Goal: Transaction & Acquisition: Purchase product/service

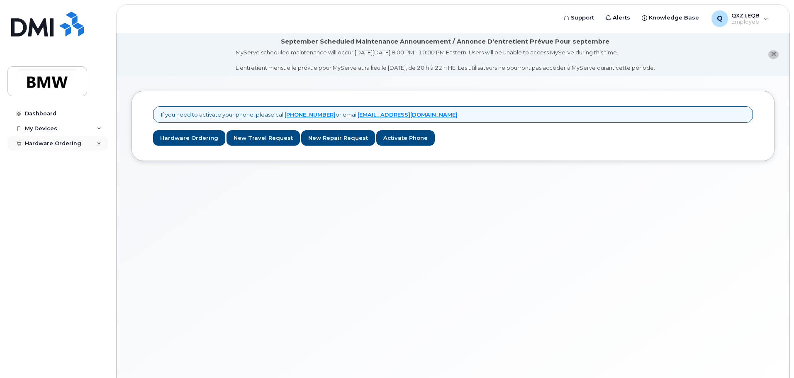
click at [61, 146] on div "Hardware Ordering" at bounding box center [53, 143] width 56 height 7
click at [42, 159] on div "New Order" at bounding box center [45, 158] width 32 height 7
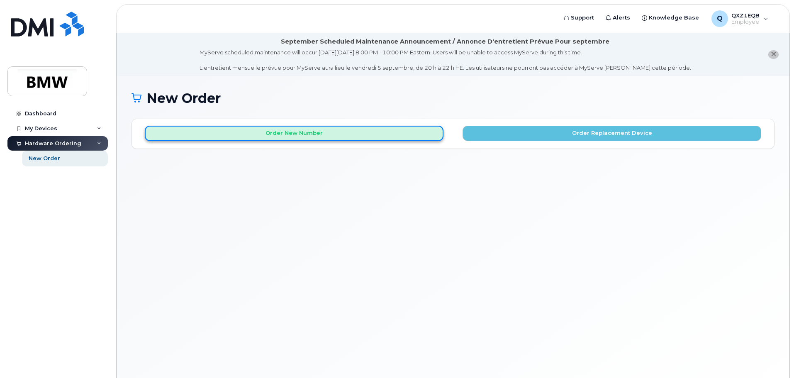
click at [267, 134] on button "Order New Number" at bounding box center [294, 133] width 299 height 15
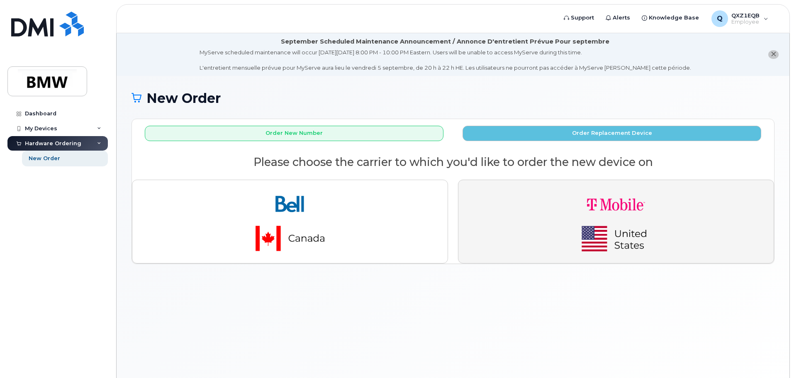
click at [622, 239] on img "button" at bounding box center [616, 222] width 116 height 70
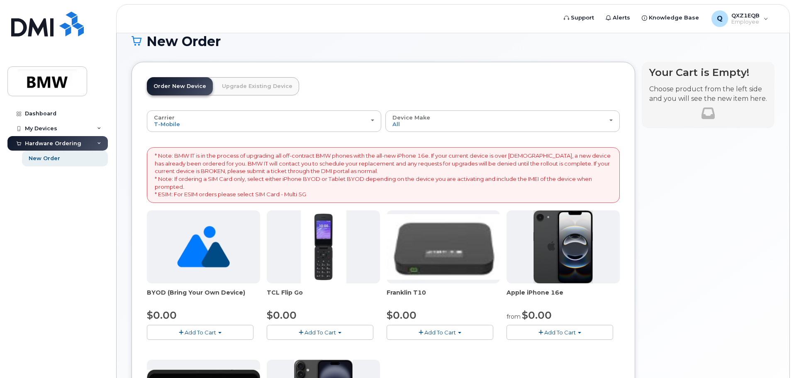
scroll to position [42, 0]
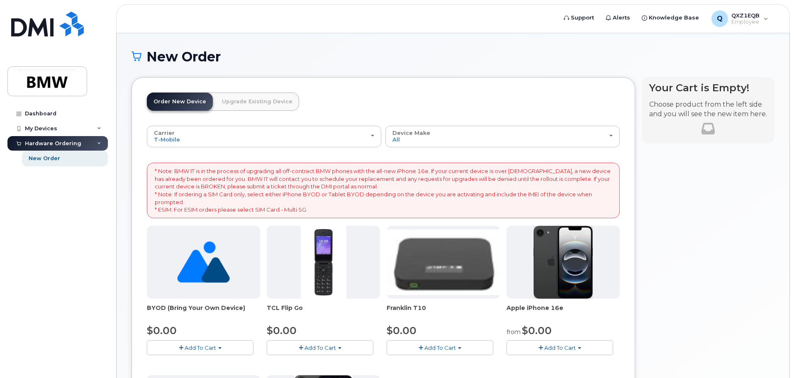
click at [188, 280] on img at bounding box center [203, 262] width 53 height 73
click at [219, 348] on span "button" at bounding box center [219, 348] width 3 height 2
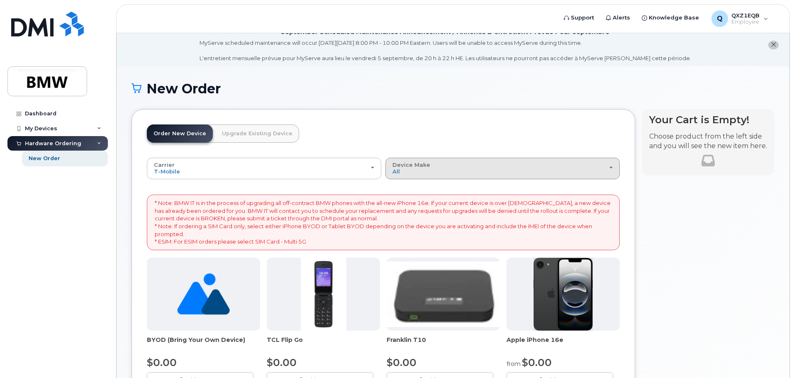
scroll to position [0, 0]
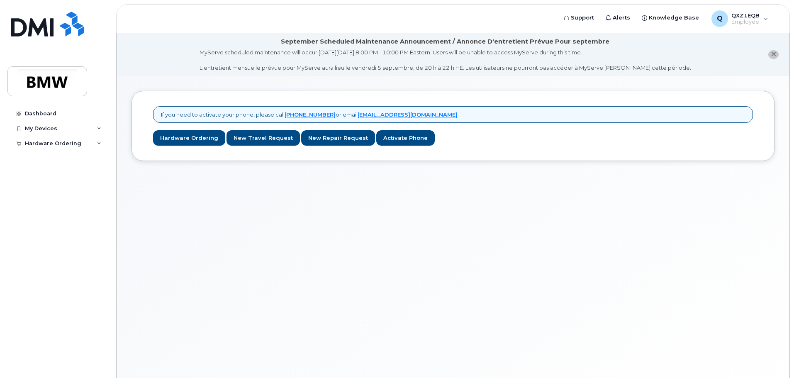
click at [292, 248] on div "If you need to activate your phone, please call 1-877-689-8289 or email noreply…" at bounding box center [453, 237] width 673 height 322
click at [180, 142] on link "Hardware Ordering" at bounding box center [189, 137] width 72 height 15
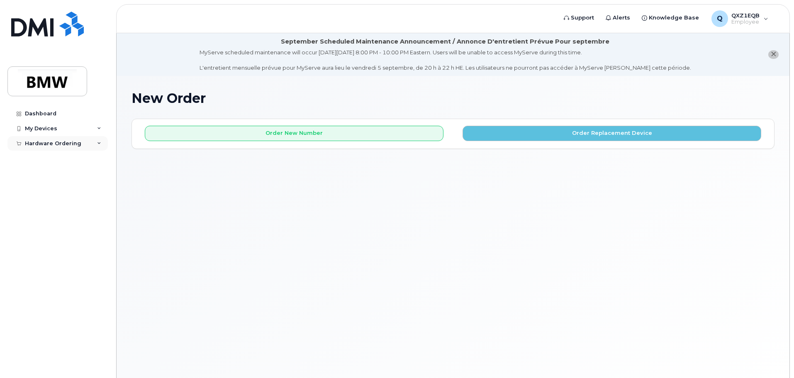
click at [44, 146] on div "Hardware Ordering" at bounding box center [53, 143] width 56 height 7
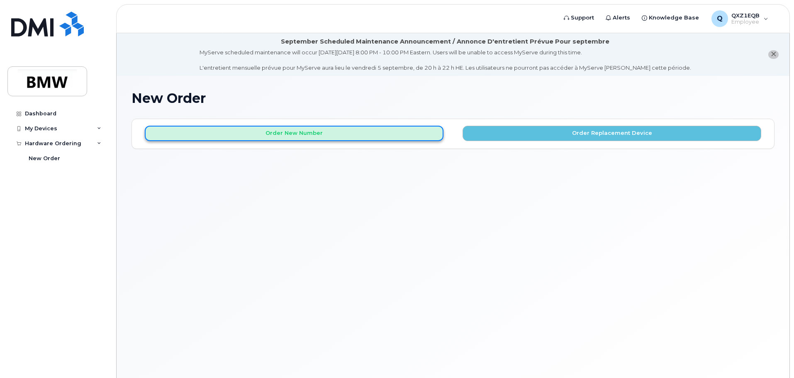
click at [242, 131] on button "Order New Number" at bounding box center [294, 133] width 299 height 15
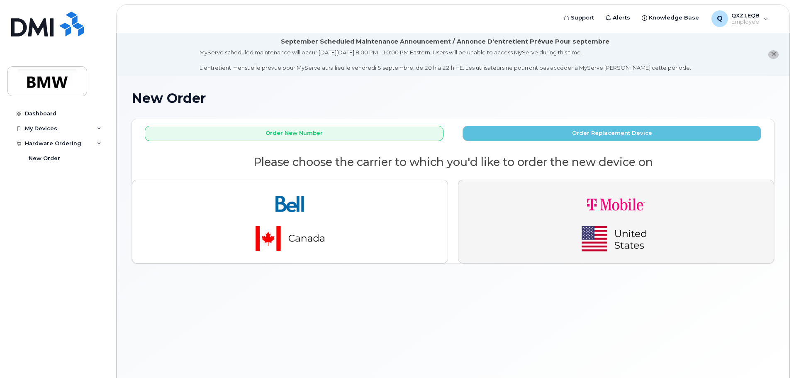
click at [531, 209] on button "button" at bounding box center [616, 222] width 316 height 84
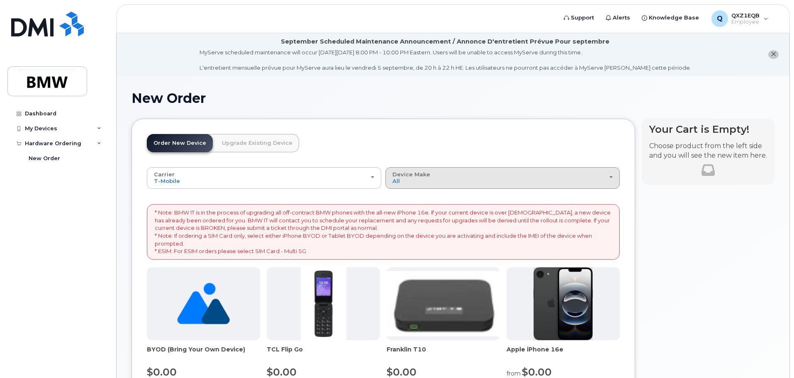
click at [427, 178] on span "Device Make" at bounding box center [412, 174] width 38 height 7
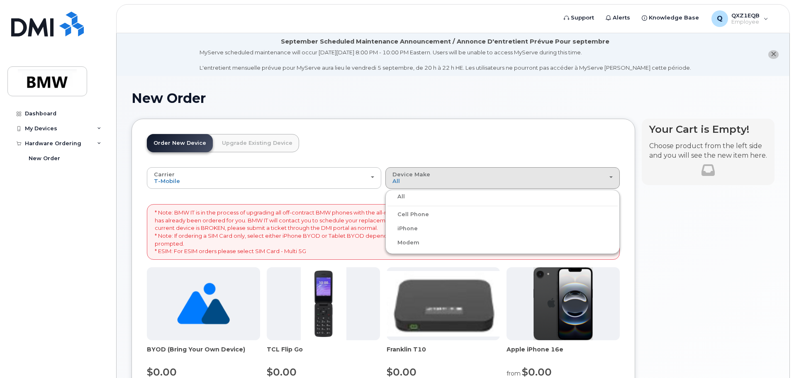
click at [408, 230] on label "iPhone" at bounding box center [403, 229] width 30 height 10
click at [0, 0] on input "iPhone" at bounding box center [0, 0] width 0 height 0
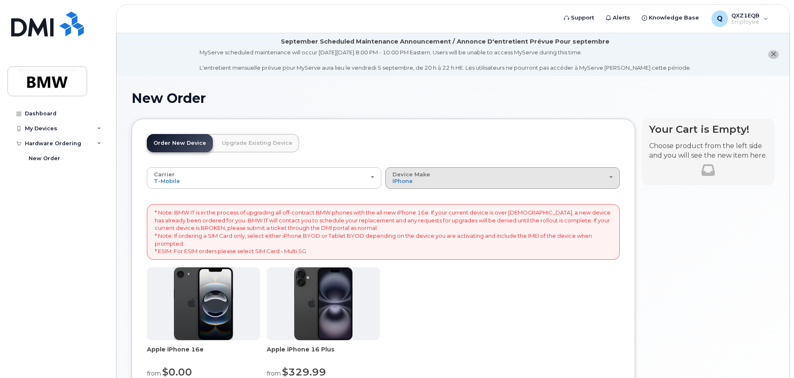
click at [449, 175] on div "Device Make All Cell Phone iPhone Modem" at bounding box center [503, 177] width 220 height 13
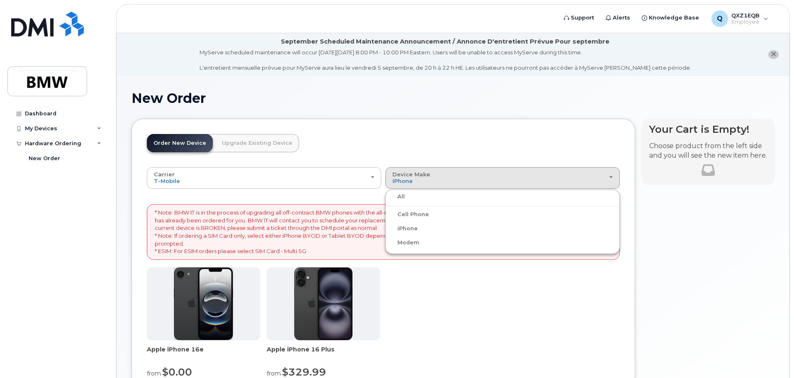
click at [415, 211] on label "Cell Phone" at bounding box center [409, 215] width 42 height 10
click at [0, 0] on input "Cell Phone" at bounding box center [0, 0] width 0 height 0
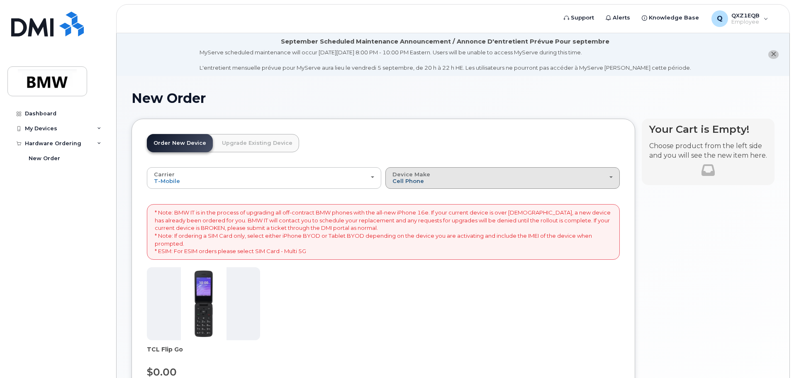
click at [417, 178] on span "Cell Phone" at bounding box center [409, 181] width 32 height 7
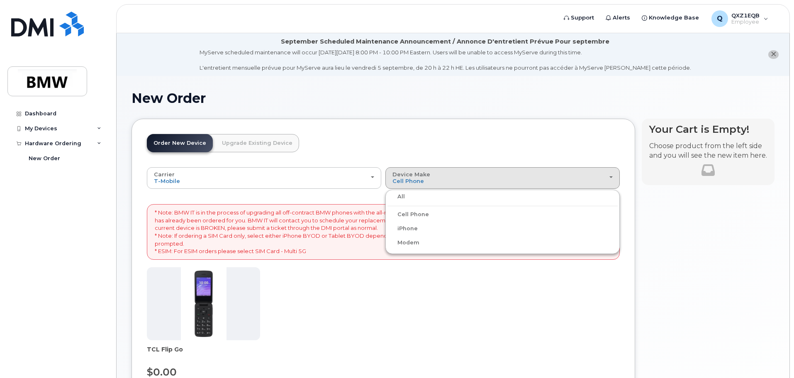
click at [420, 241] on div "Modem" at bounding box center [503, 243] width 230 height 10
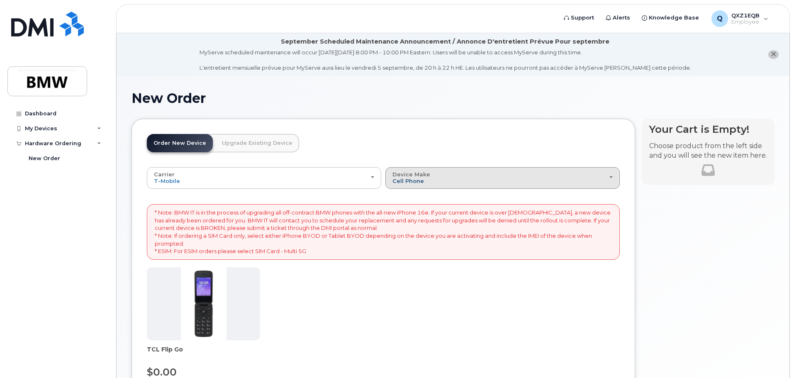
click at [410, 180] on span "Cell Phone" at bounding box center [409, 181] width 32 height 7
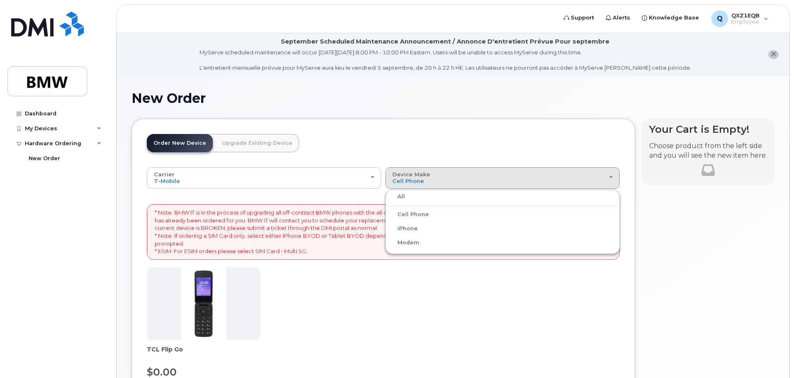
click at [405, 198] on div "All" at bounding box center [503, 197] width 230 height 10
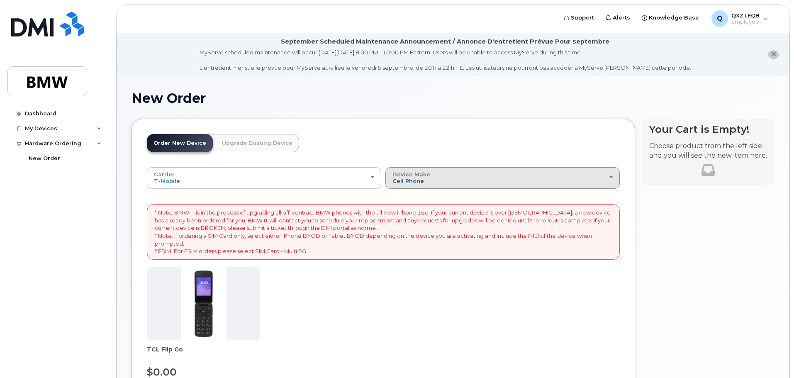
click at [415, 178] on span "Cell Phone" at bounding box center [409, 181] width 32 height 7
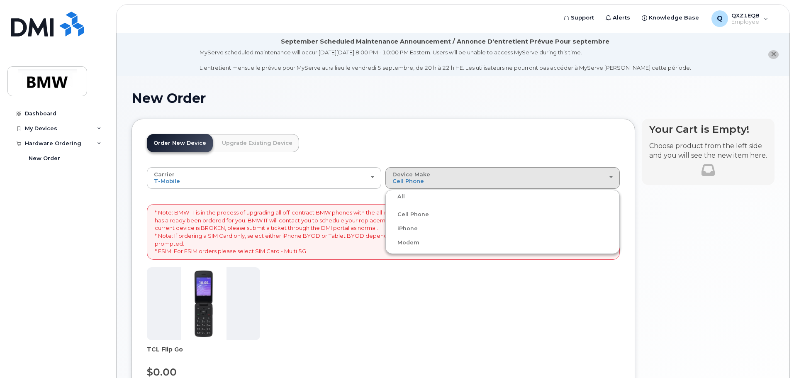
click at [398, 196] on label "All" at bounding box center [396, 197] width 17 height 10
click at [0, 0] on input "All" at bounding box center [0, 0] width 0 height 0
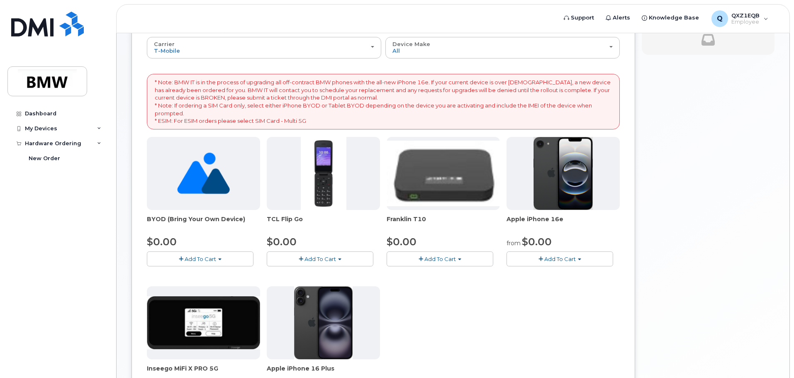
scroll to position [166, 0]
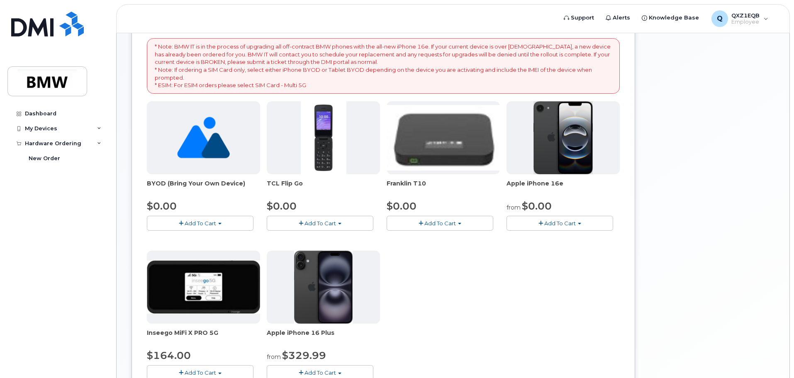
click at [199, 166] on img at bounding box center [203, 137] width 53 height 73
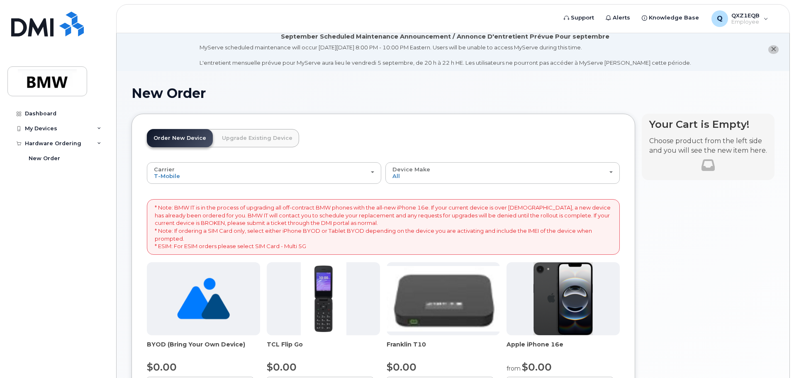
scroll to position [0, 0]
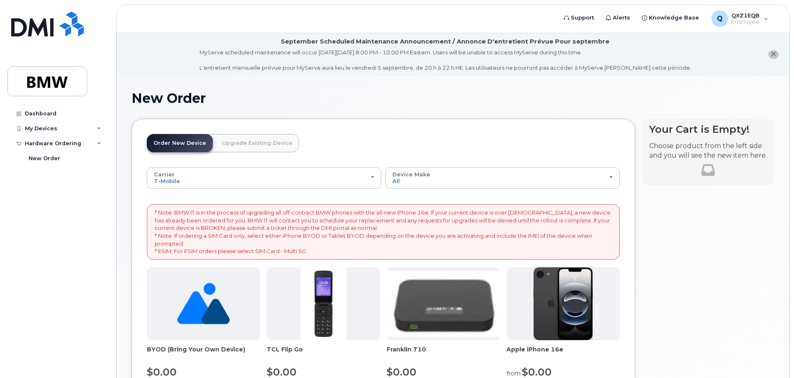
click at [335, 239] on p "* Note: BMW IT is in the process of upgrading all off-contract BMW phones with …" at bounding box center [383, 232] width 457 height 46
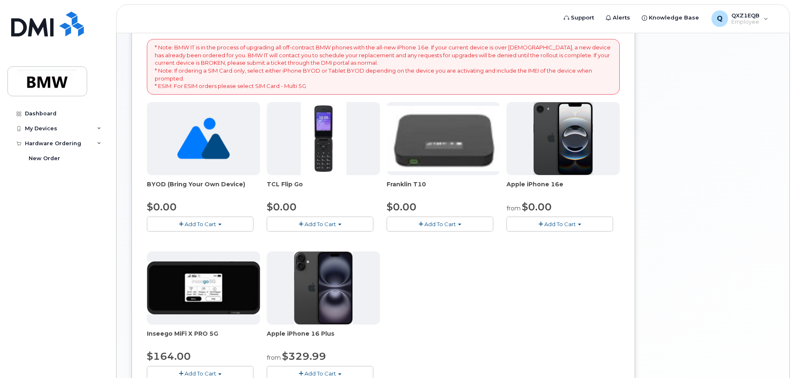
scroll to position [166, 0]
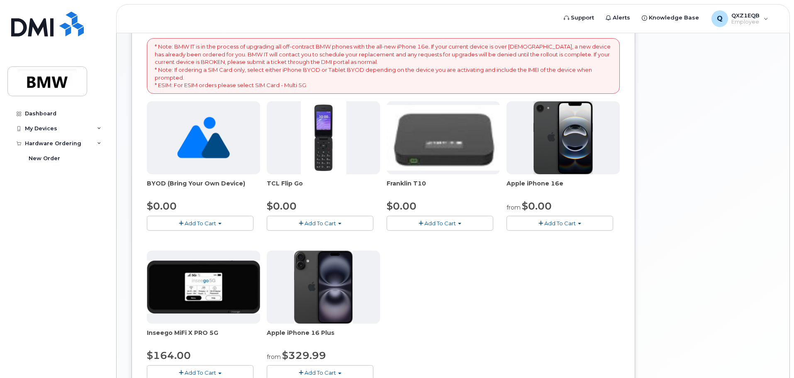
click at [186, 225] on span "Add To Cart" at bounding box center [201, 223] width 32 height 7
click at [166, 240] on link "$0.00 - Activation" at bounding box center [188, 239] width 79 height 10
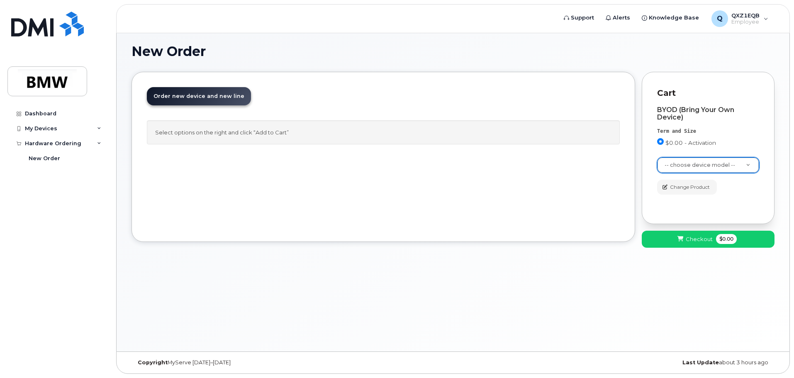
scroll to position [47, 0]
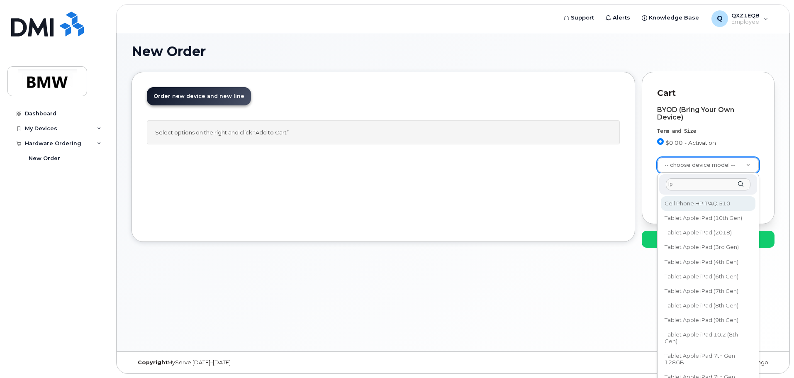
type input "i"
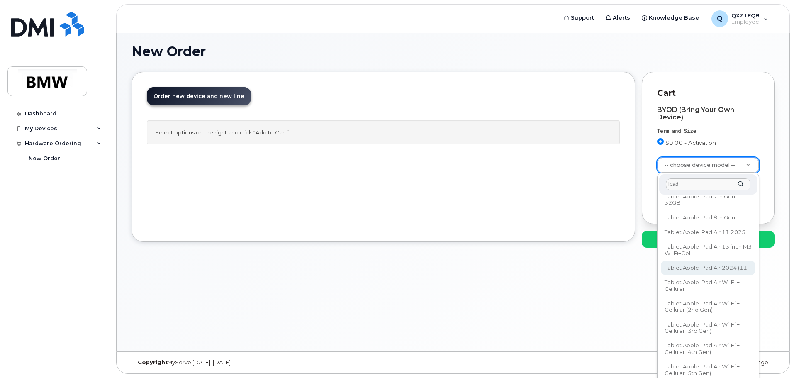
type input "ipad"
select select "3272"
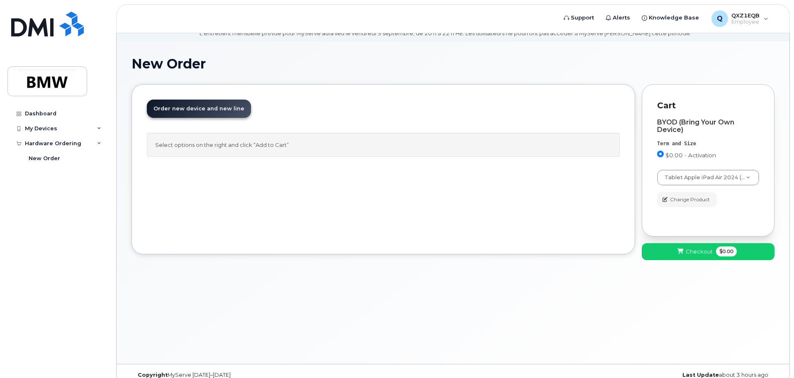
scroll to position [0, 0]
